Goal: Task Accomplishment & Management: Manage account settings

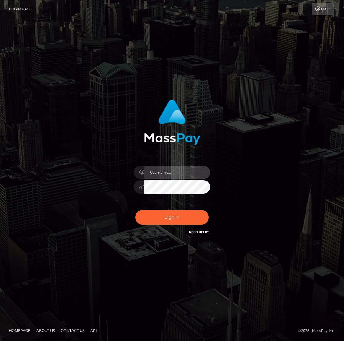
click at [199, 174] on input "text" at bounding box center [178, 172] width 66 height 13
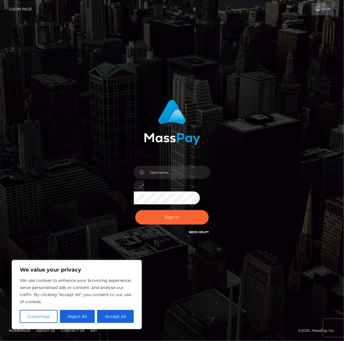
click at [251, 139] on div "Sign in" at bounding box center [172, 170] width 284 height 150
click at [205, 232] on link "Need Help?" at bounding box center [199, 232] width 20 height 4
click at [324, 13] on link "Login" at bounding box center [323, 9] width 22 height 12
click at [171, 174] on input "text" at bounding box center [178, 172] width 66 height 13
type input "ahricharmslilmoo@gmail.com"
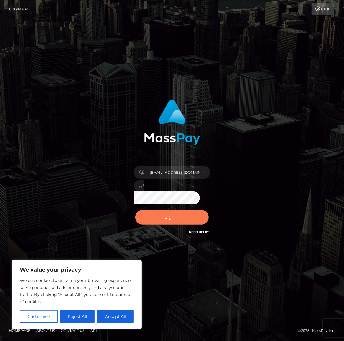
click at [181, 211] on button "Sign in" at bounding box center [172, 217] width 74 height 14
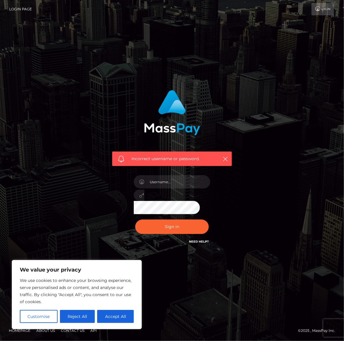
click at [84, 322] on button "Reject All" at bounding box center [77, 316] width 35 height 13
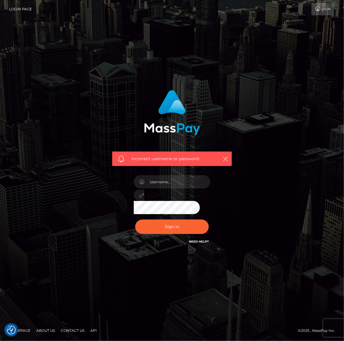
click at [322, 7] on link "Login" at bounding box center [323, 9] width 22 height 12
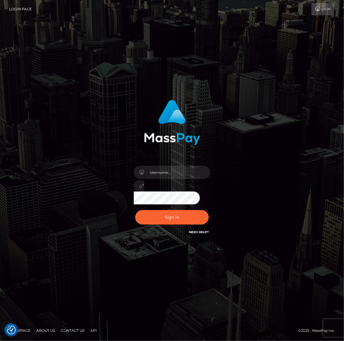
click at [17, 6] on link "Login Page" at bounding box center [20, 9] width 23 height 12
